Goal: Task Accomplishment & Management: Manage account settings

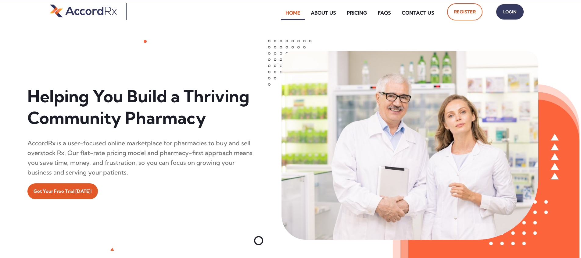
click at [279, 14] on span "Login" at bounding box center [510, 12] width 15 height 9
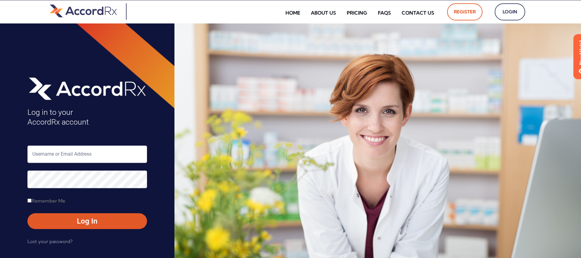
click at [52, 153] on input "text" at bounding box center [87, 154] width 120 height 17
type input "ARX-Erica"
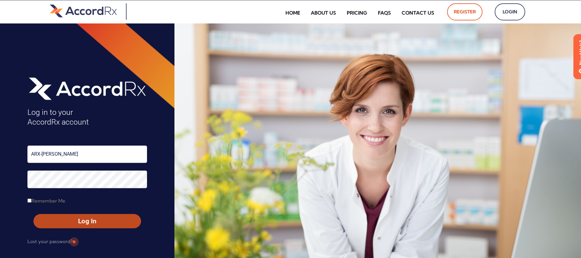
click at [73, 219] on span "Log In" at bounding box center [87, 221] width 96 height 9
